Goal: Complete application form

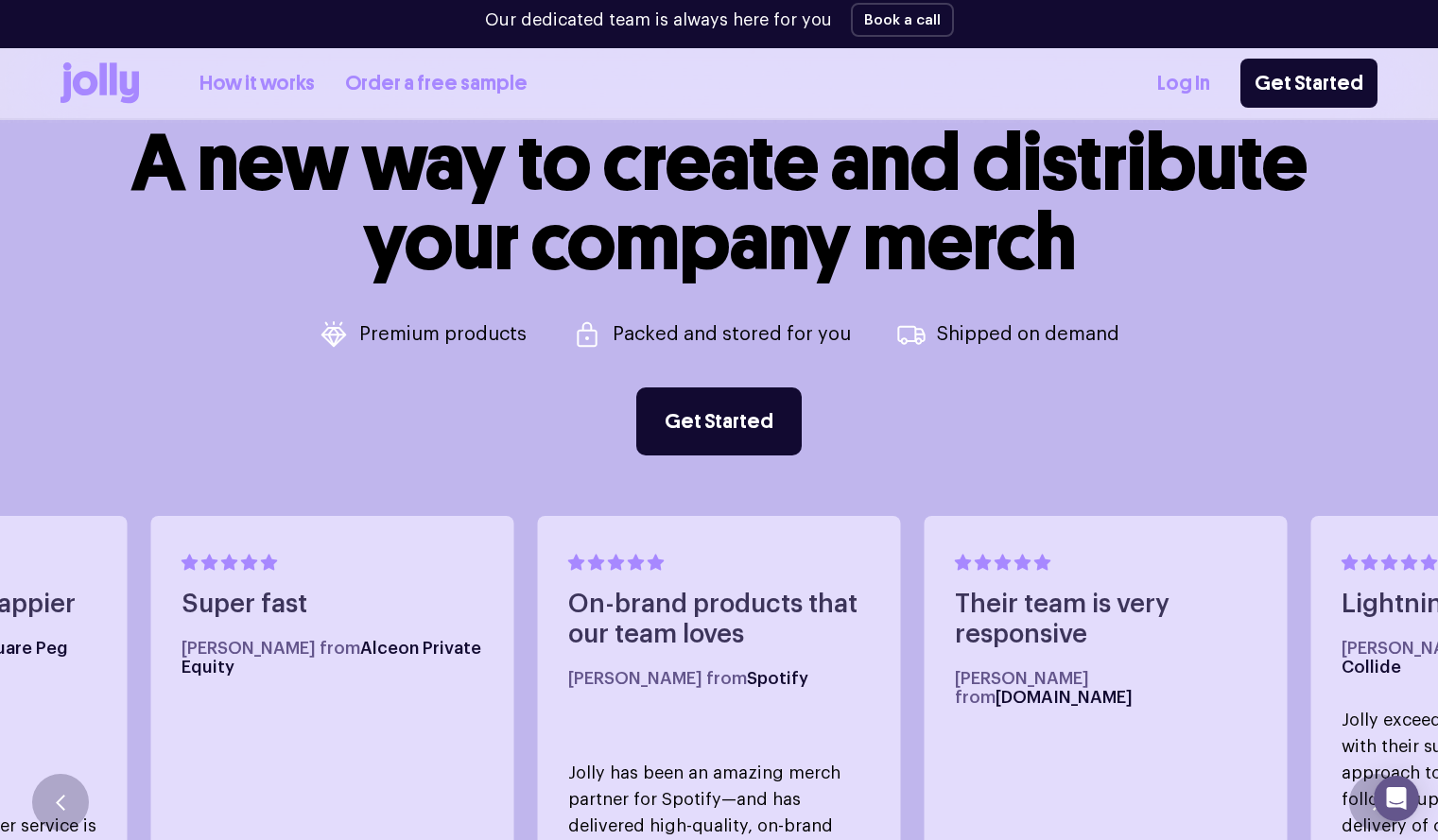
scroll to position [707, 0]
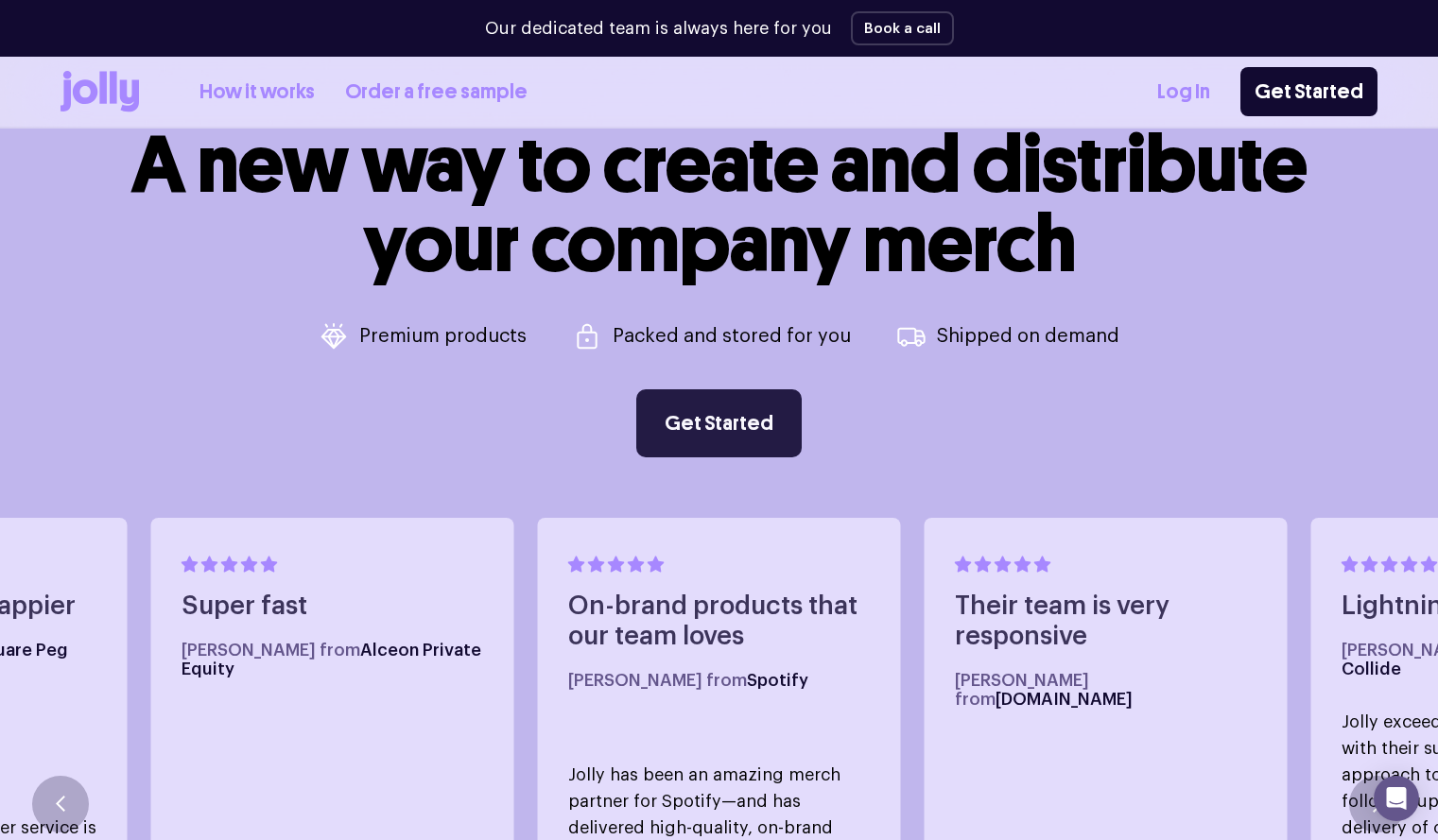
click at [674, 407] on link "Get Started" at bounding box center [719, 422] width 165 height 68
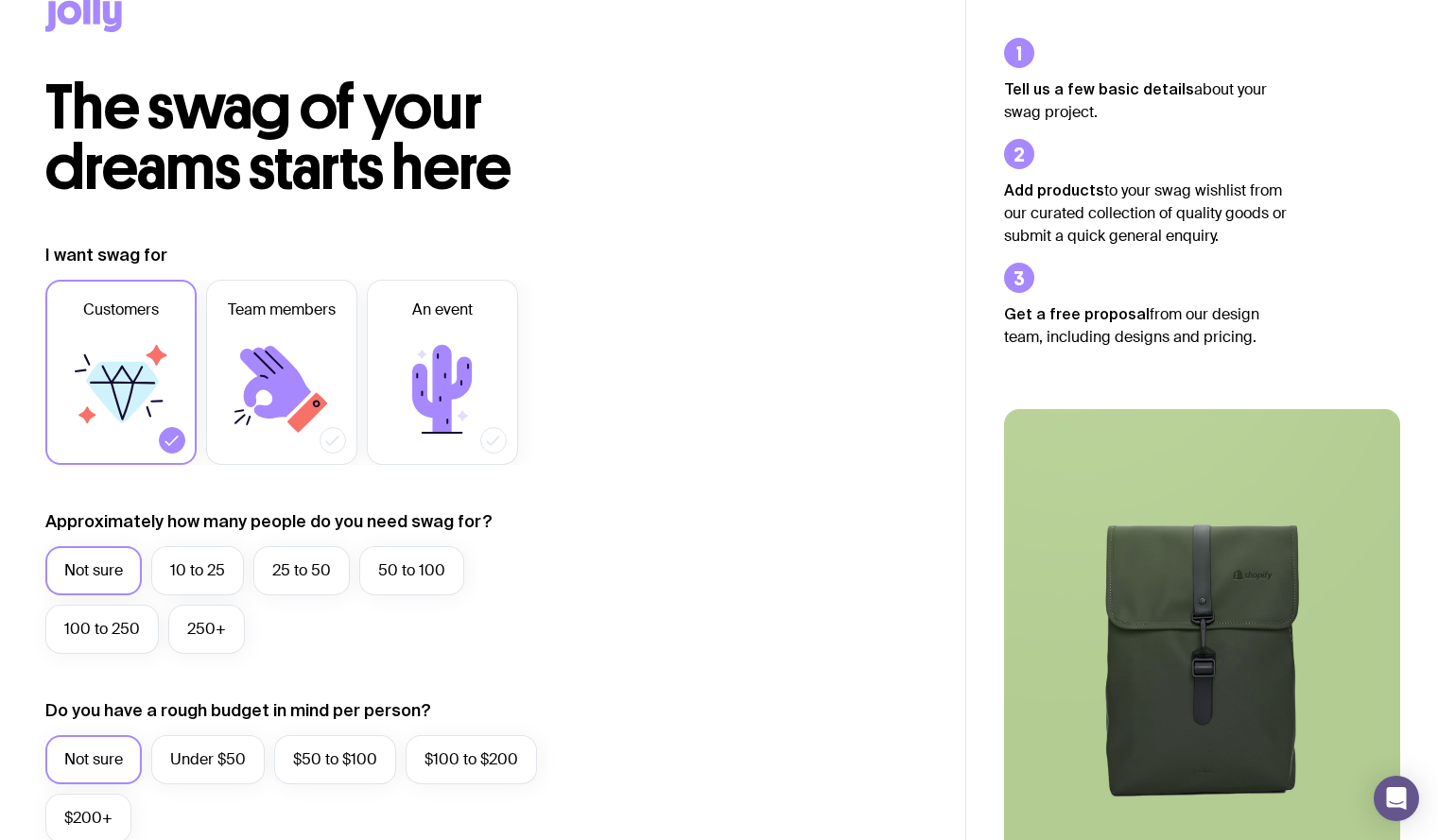
click at [283, 359] on icon at bounding box center [275, 382] width 71 height 73
click at [0, 0] on input "Team members" at bounding box center [0, 0] width 0 height 0
click at [173, 444] on icon at bounding box center [171, 440] width 19 height 19
click at [0, 0] on input "Customers" at bounding box center [0, 0] width 0 height 0
click at [180, 573] on label "10 to 25" at bounding box center [198, 571] width 92 height 49
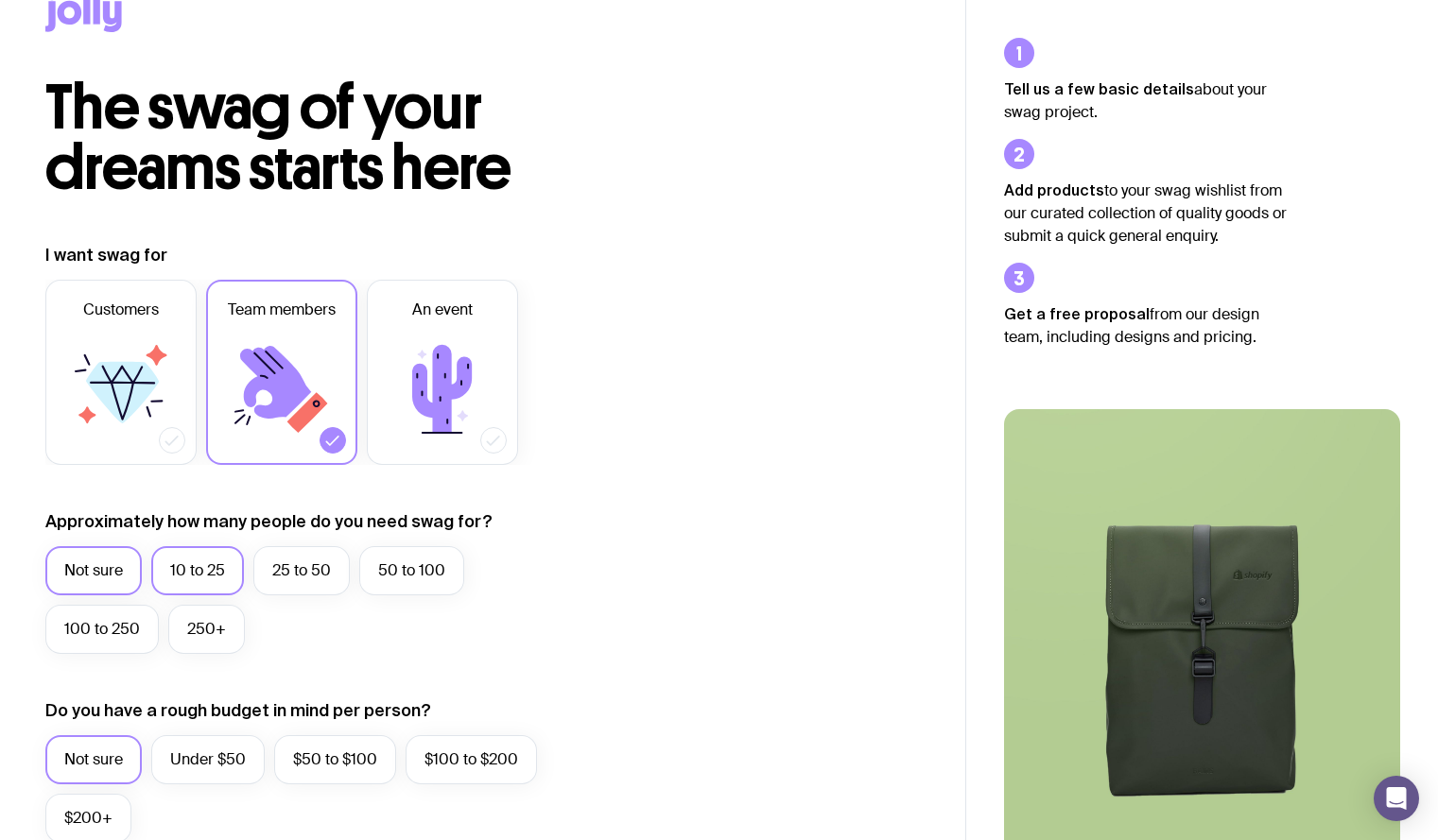
click at [0, 0] on input "10 to 25" at bounding box center [0, 0] width 0 height 0
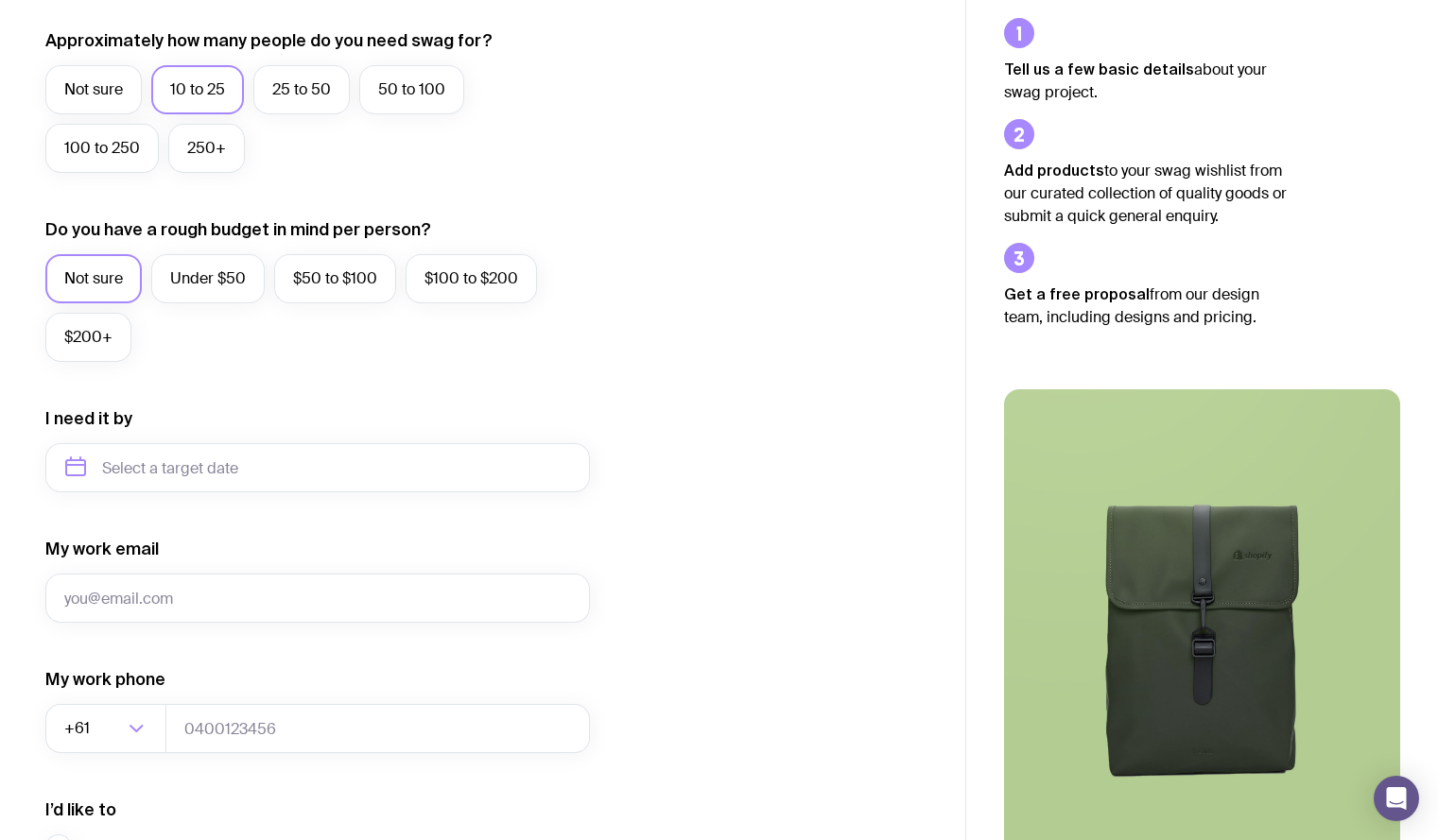
scroll to position [528, 0]
click at [259, 470] on input "text" at bounding box center [317, 467] width 545 height 49
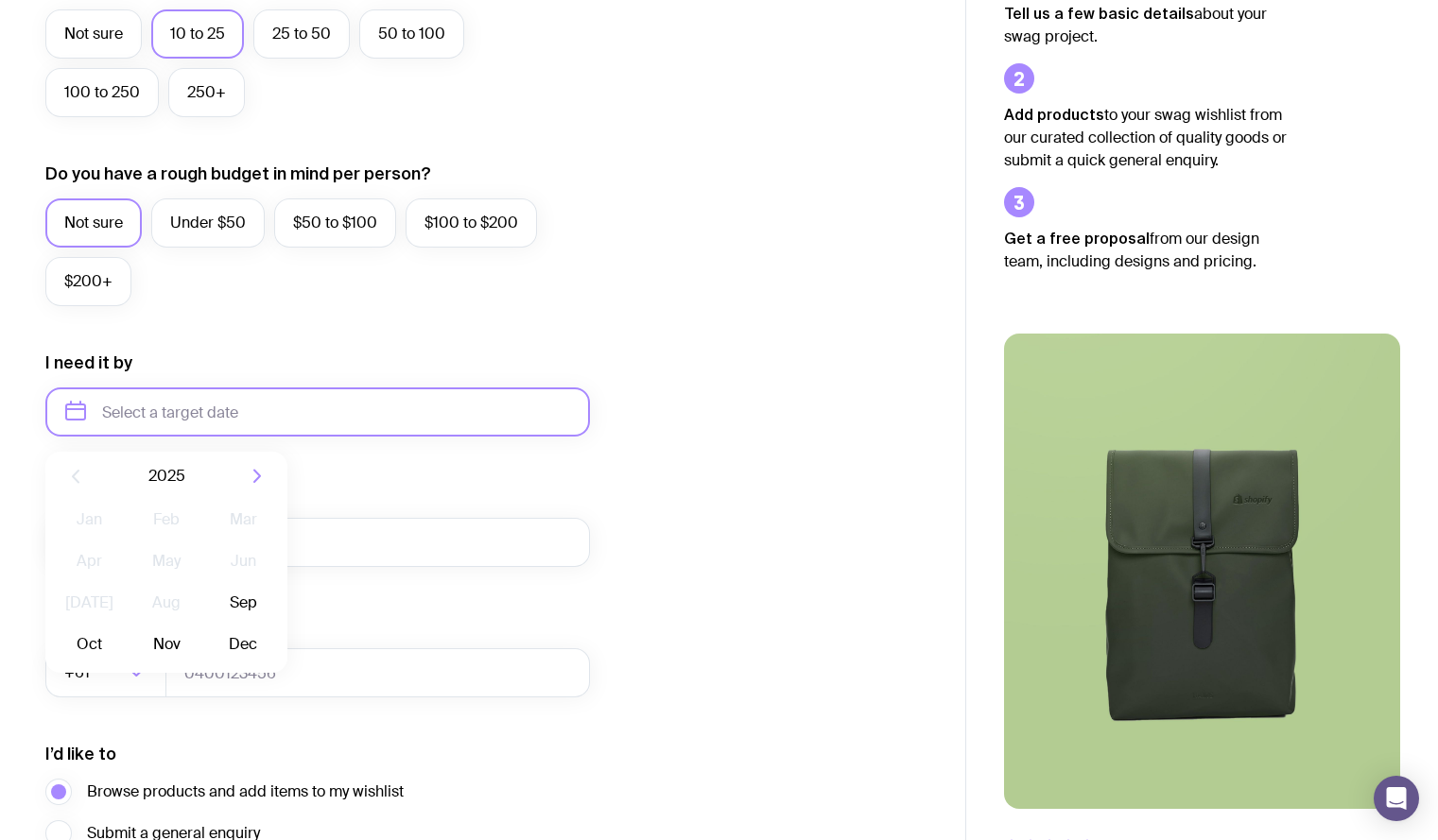
scroll to position [584, 0]
click at [124, 624] on button "Sep" at bounding box center [89, 643] width 69 height 37
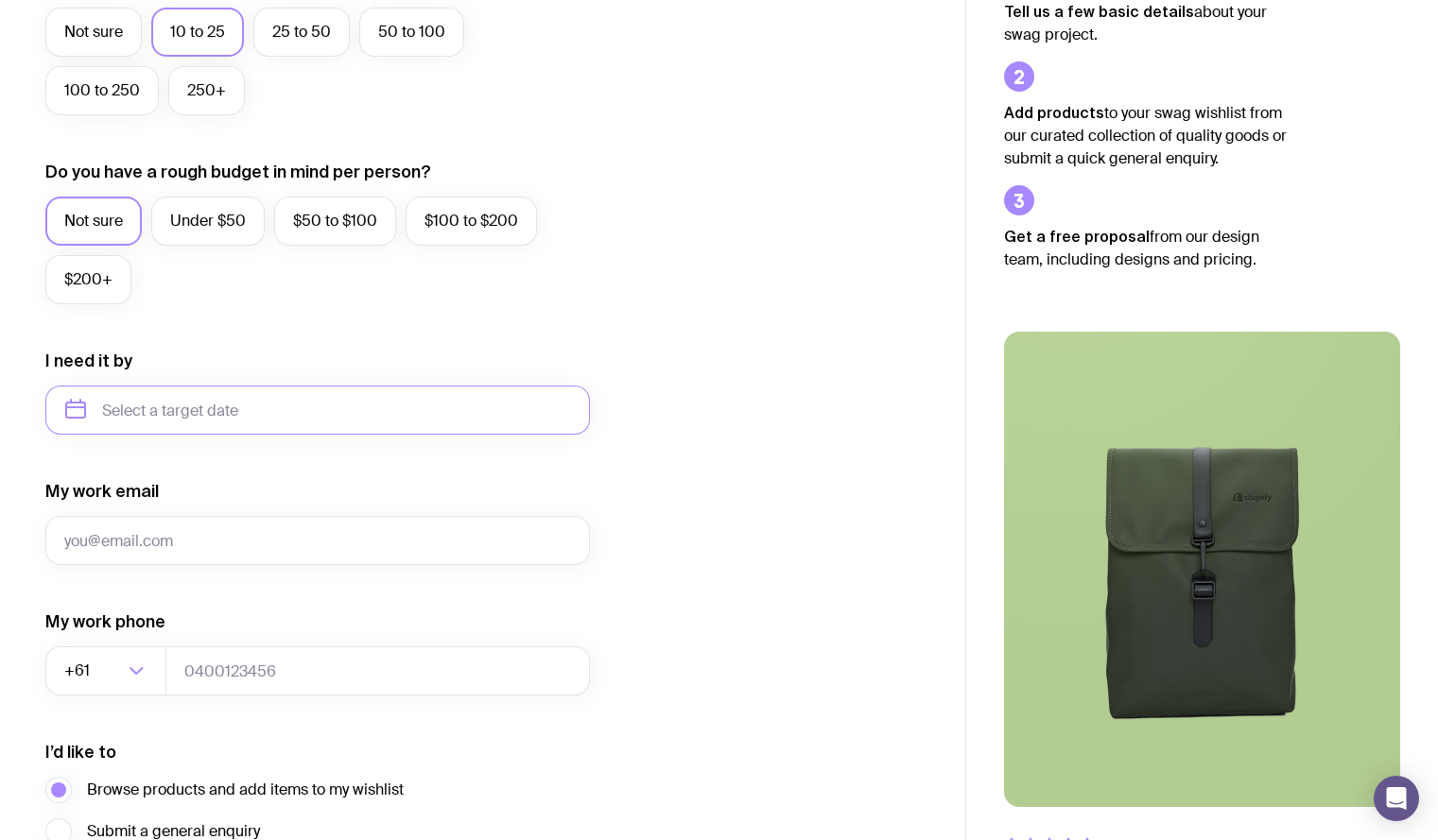
type input "September 2025"
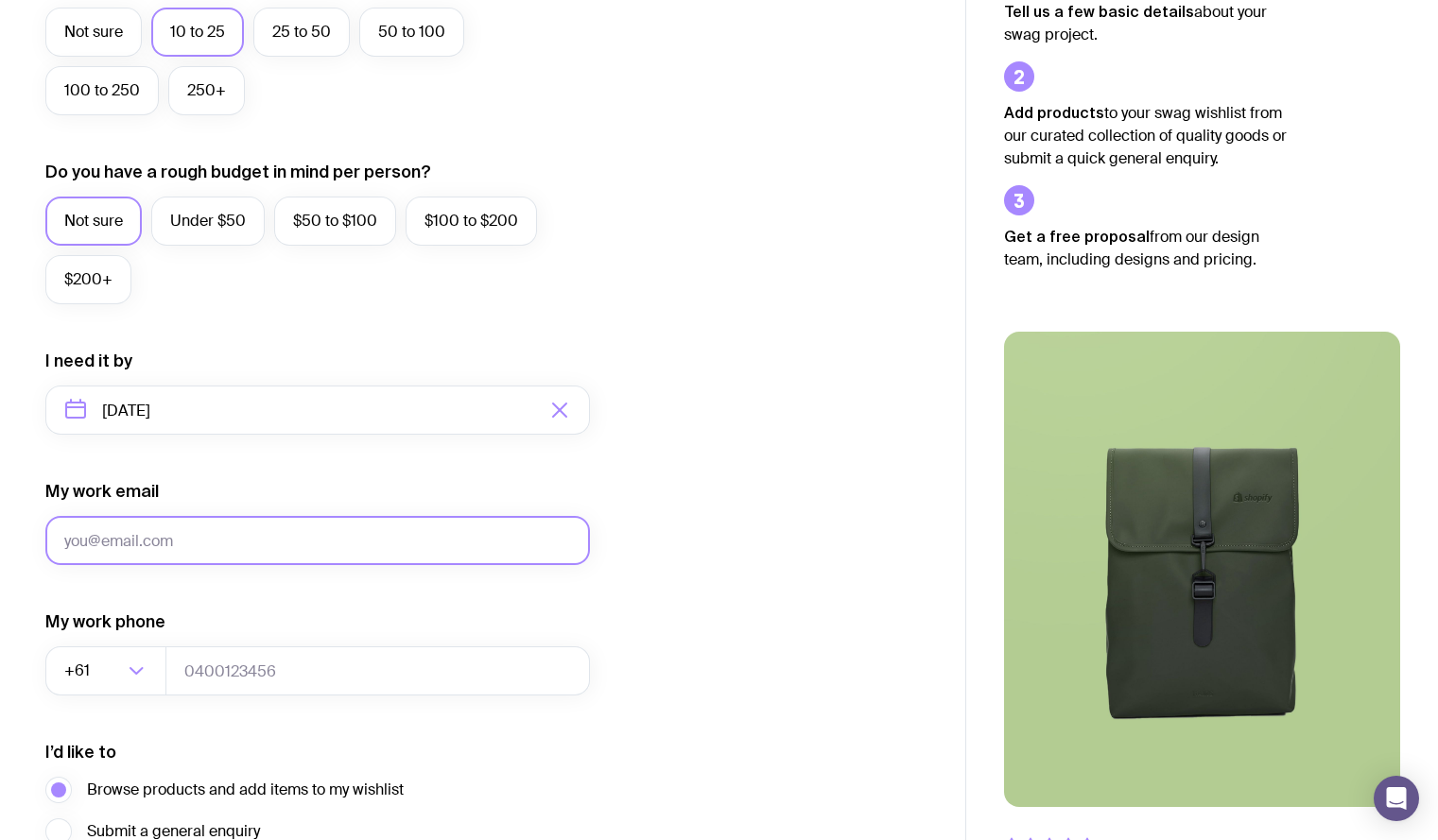
click at [231, 543] on input "My work email" at bounding box center [317, 540] width 545 height 49
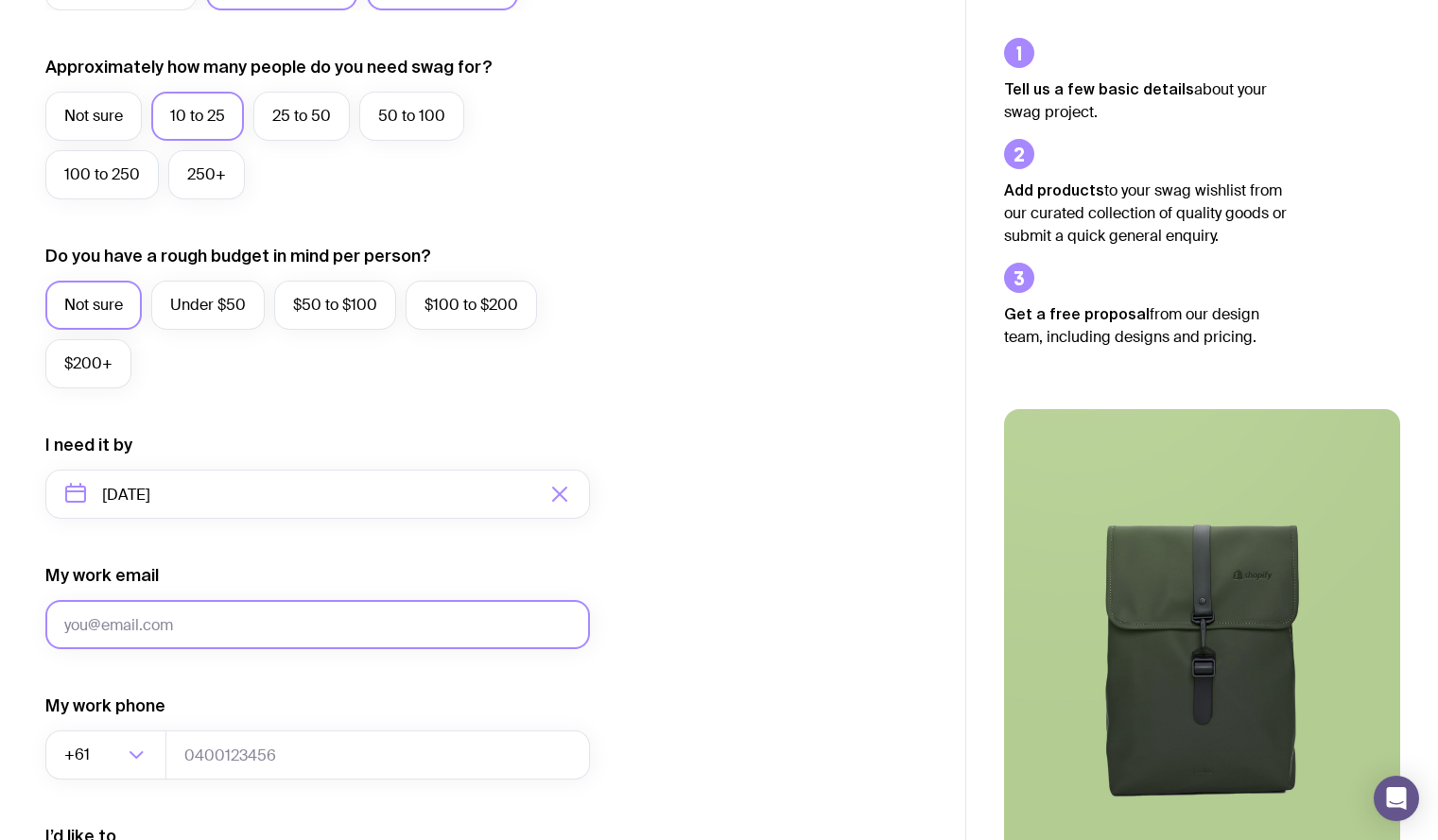
scroll to position [501, 0]
drag, startPoint x: 385, startPoint y: 37, endPoint x: 782, endPoint y: 268, distance: 459.3
click at [782, 268] on div "I want swag for Customers Team members An event Approximately how many people d…" at bounding box center [483, 406] width 875 height 1234
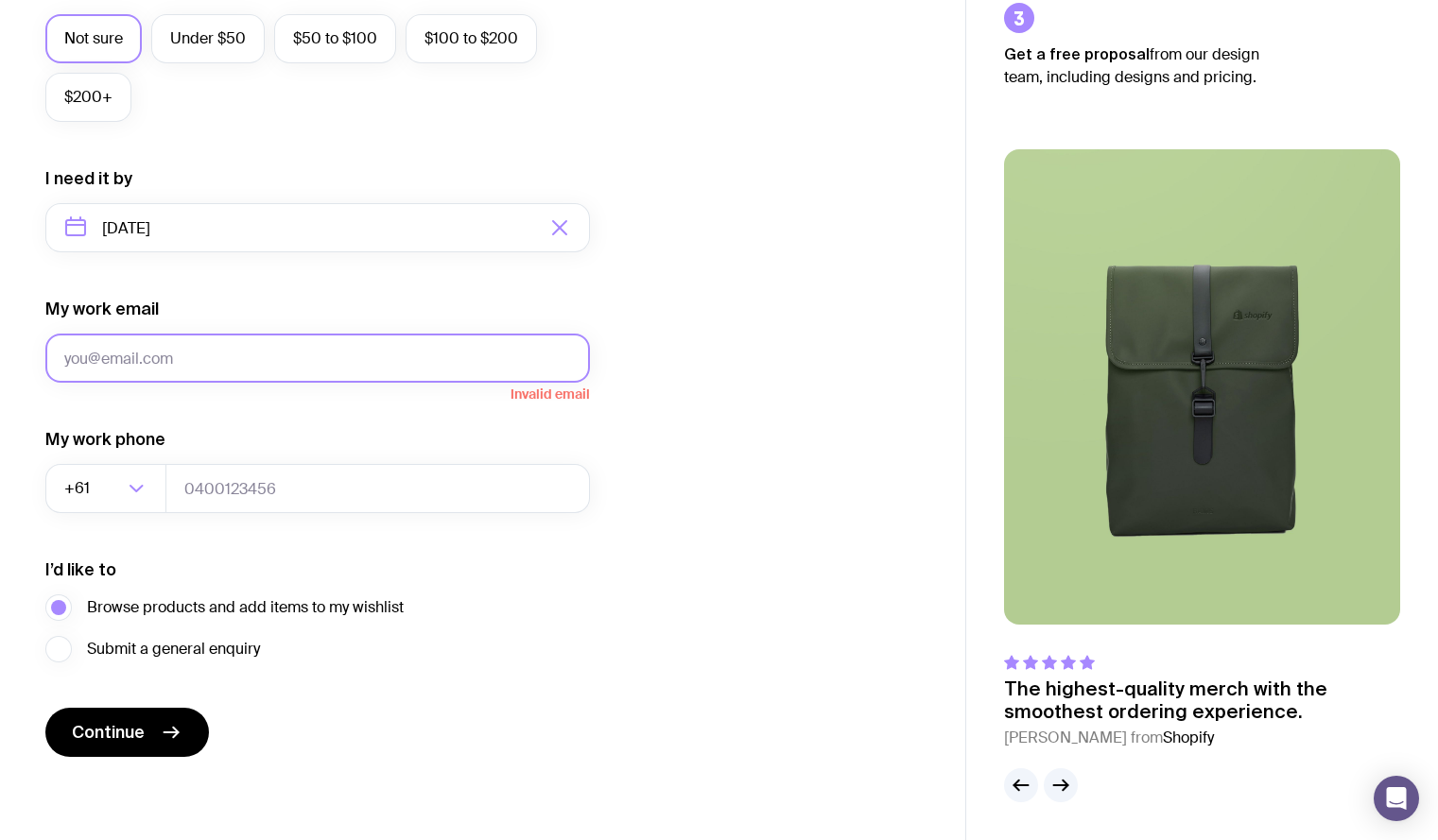
click at [235, 352] on input "My work email" at bounding box center [317, 359] width 545 height 49
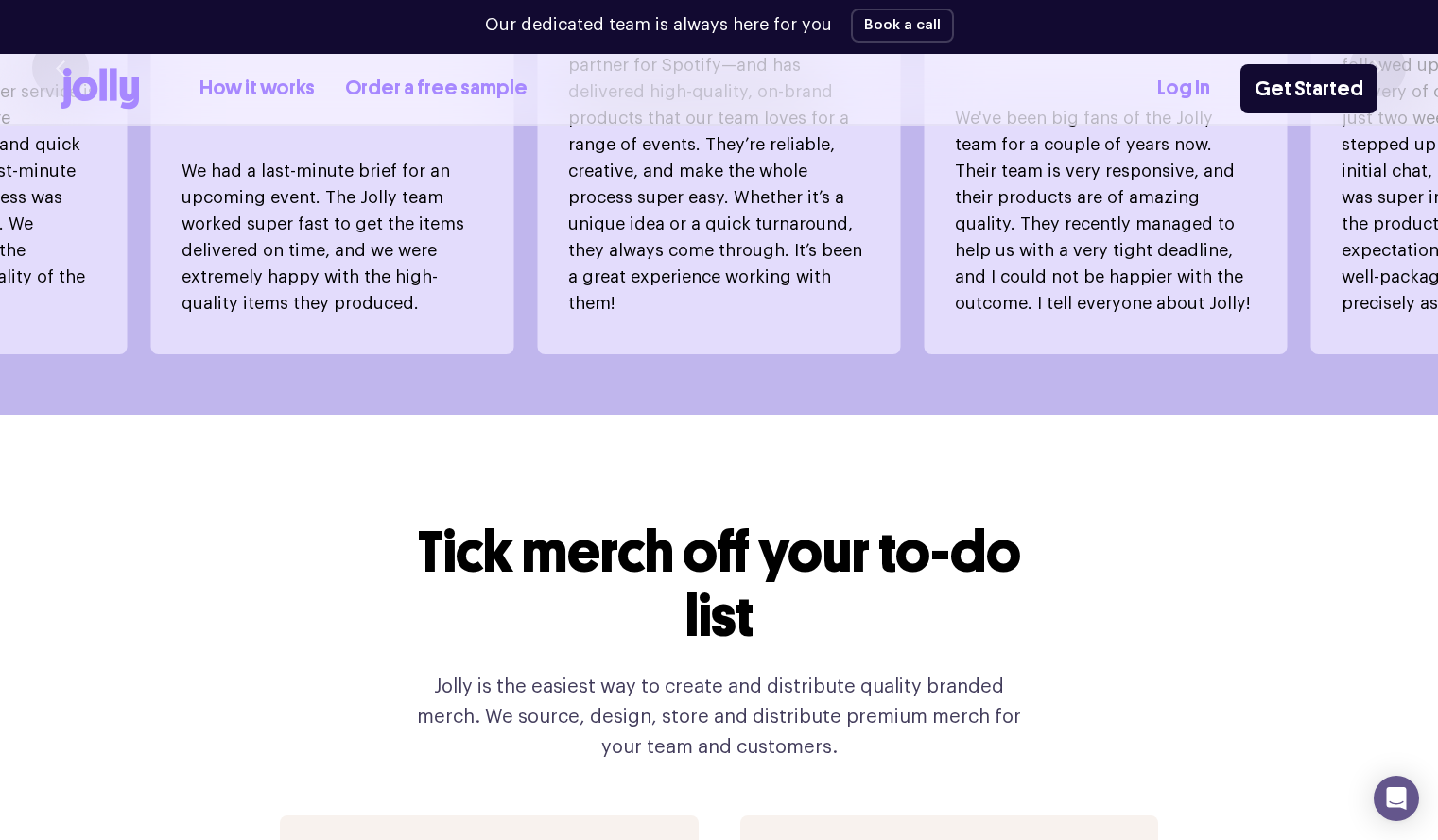
scroll to position [1444, 0]
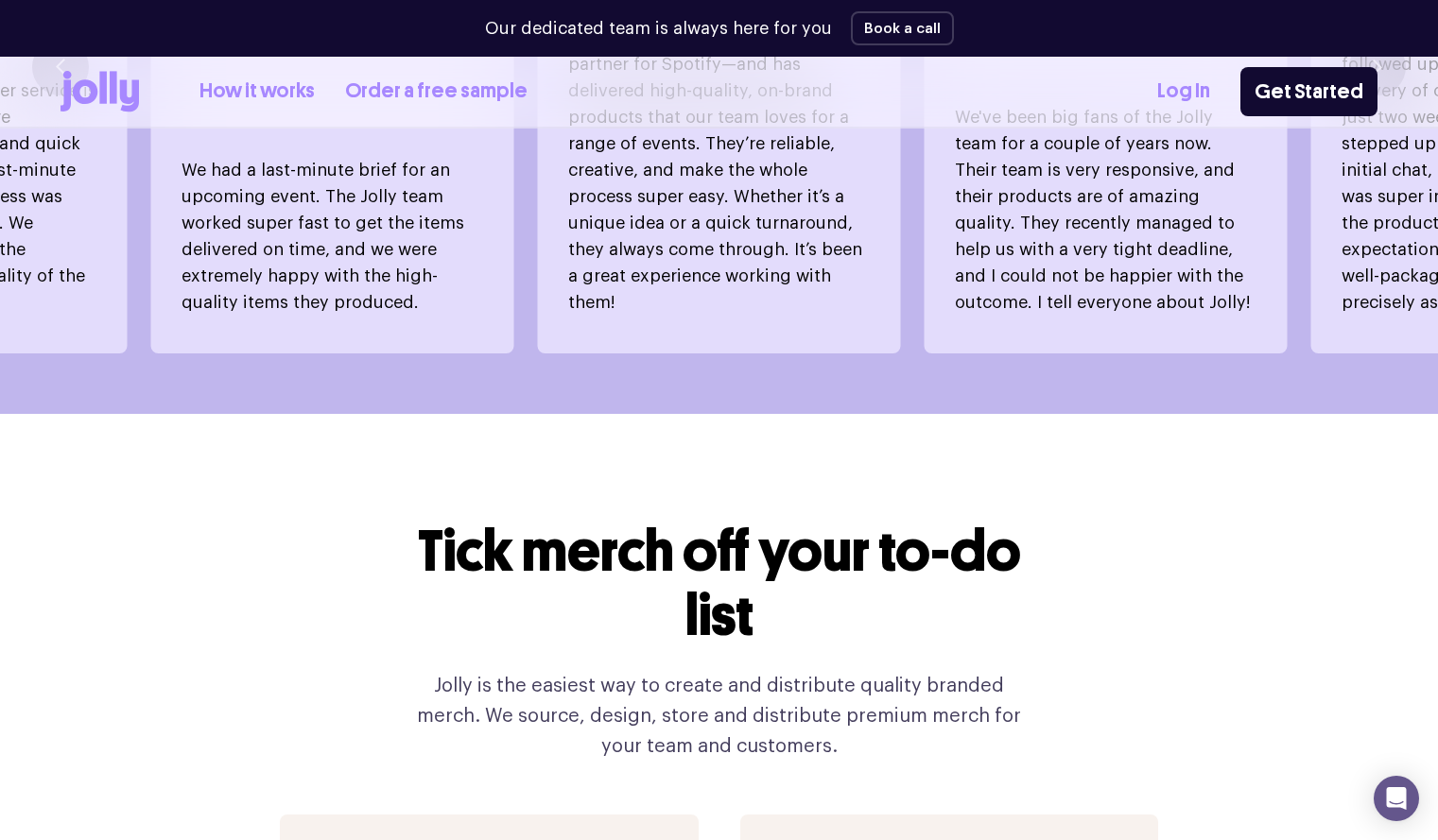
drag, startPoint x: 60, startPoint y: 5, endPoint x: 192, endPoint y: 443, distance: 457.5
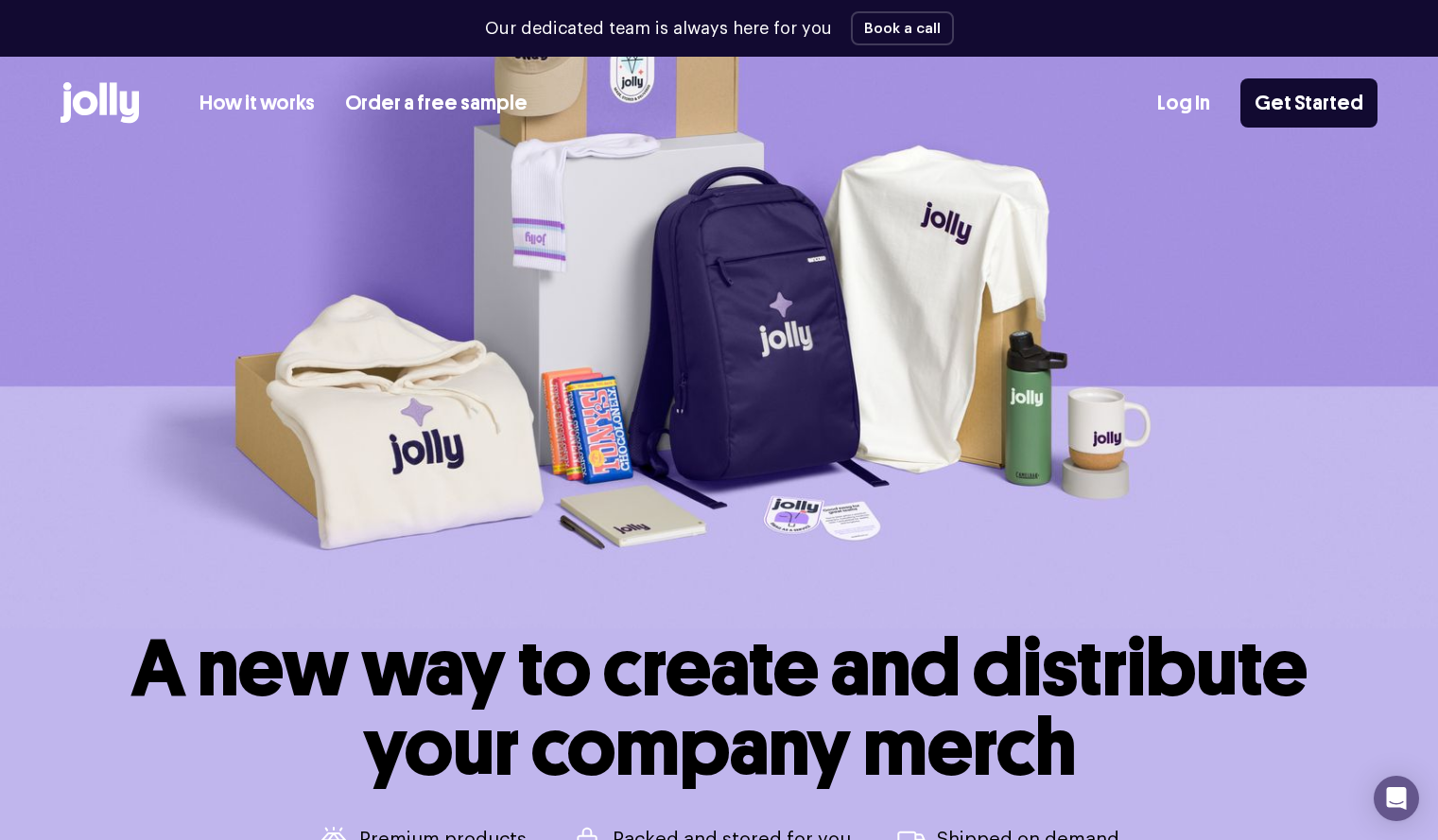
scroll to position [0, 0]
